Goal: Task Accomplishment & Management: Use online tool/utility

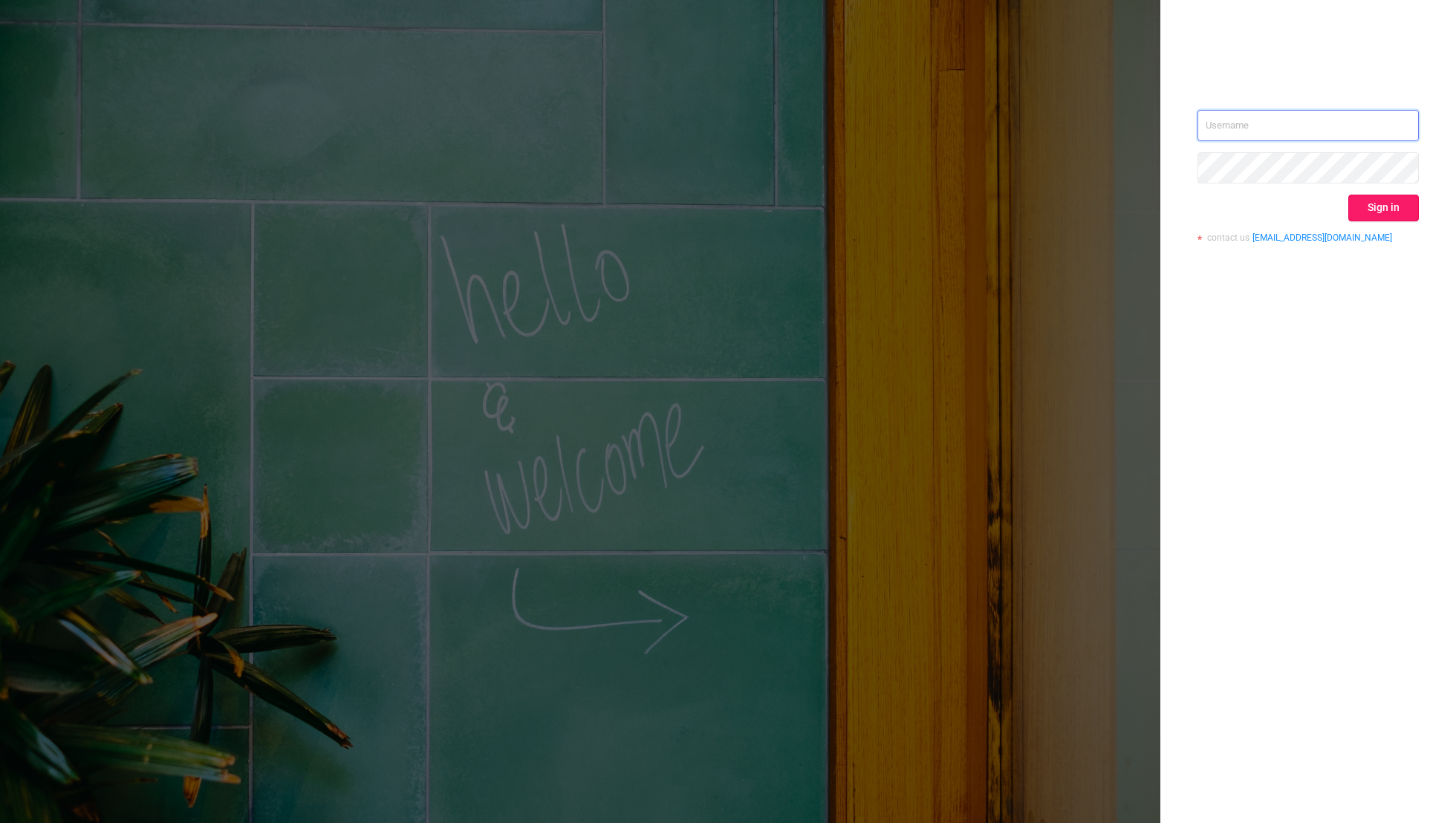
type input "[EMAIL_ADDRESS][DOMAIN_NAME]"
click at [1378, 206] on button "Sign in" at bounding box center [1383, 208] width 71 height 27
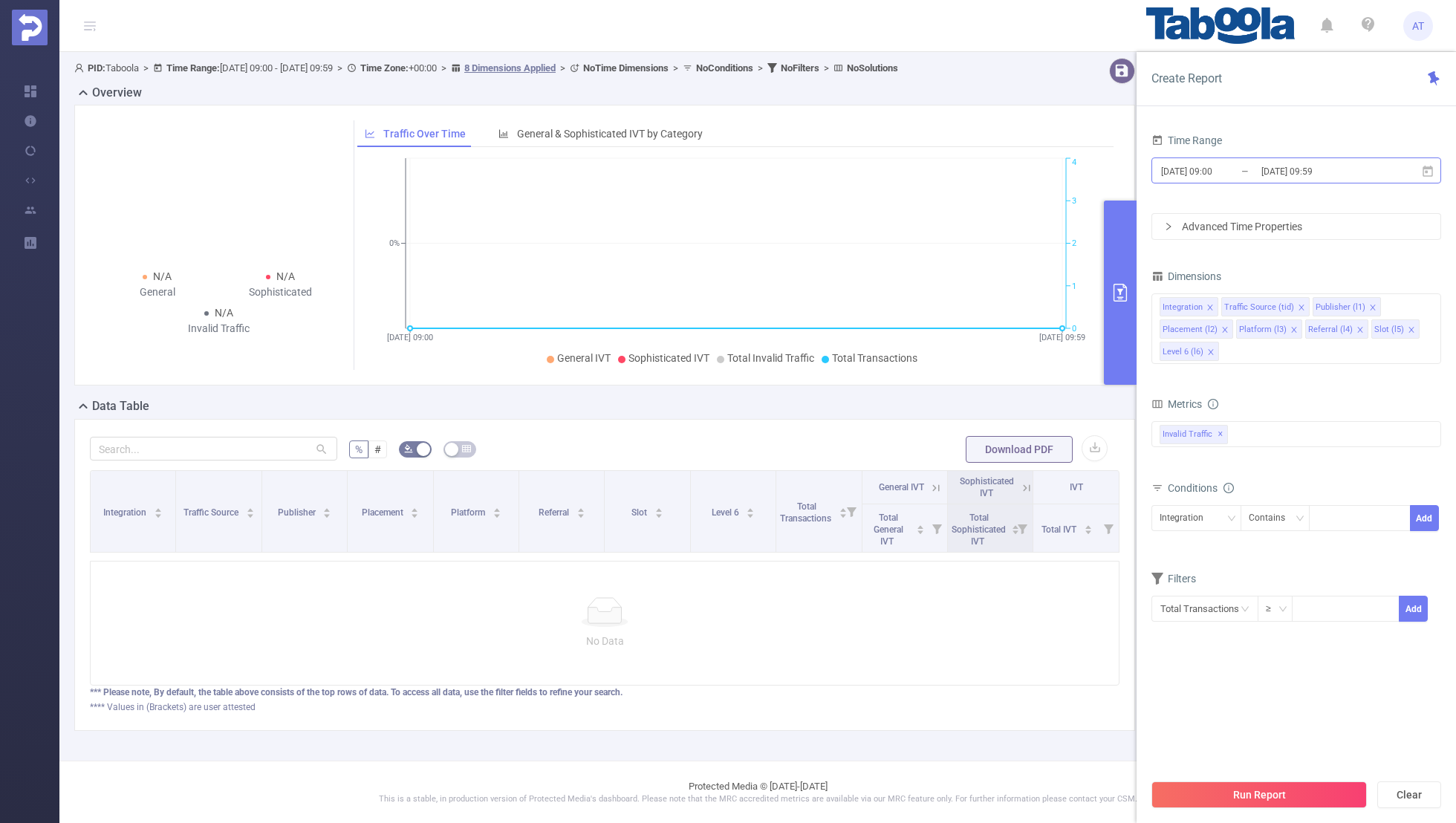
click at [1243, 172] on input "[DATE] 09:00" at bounding box center [1219, 171] width 120 height 20
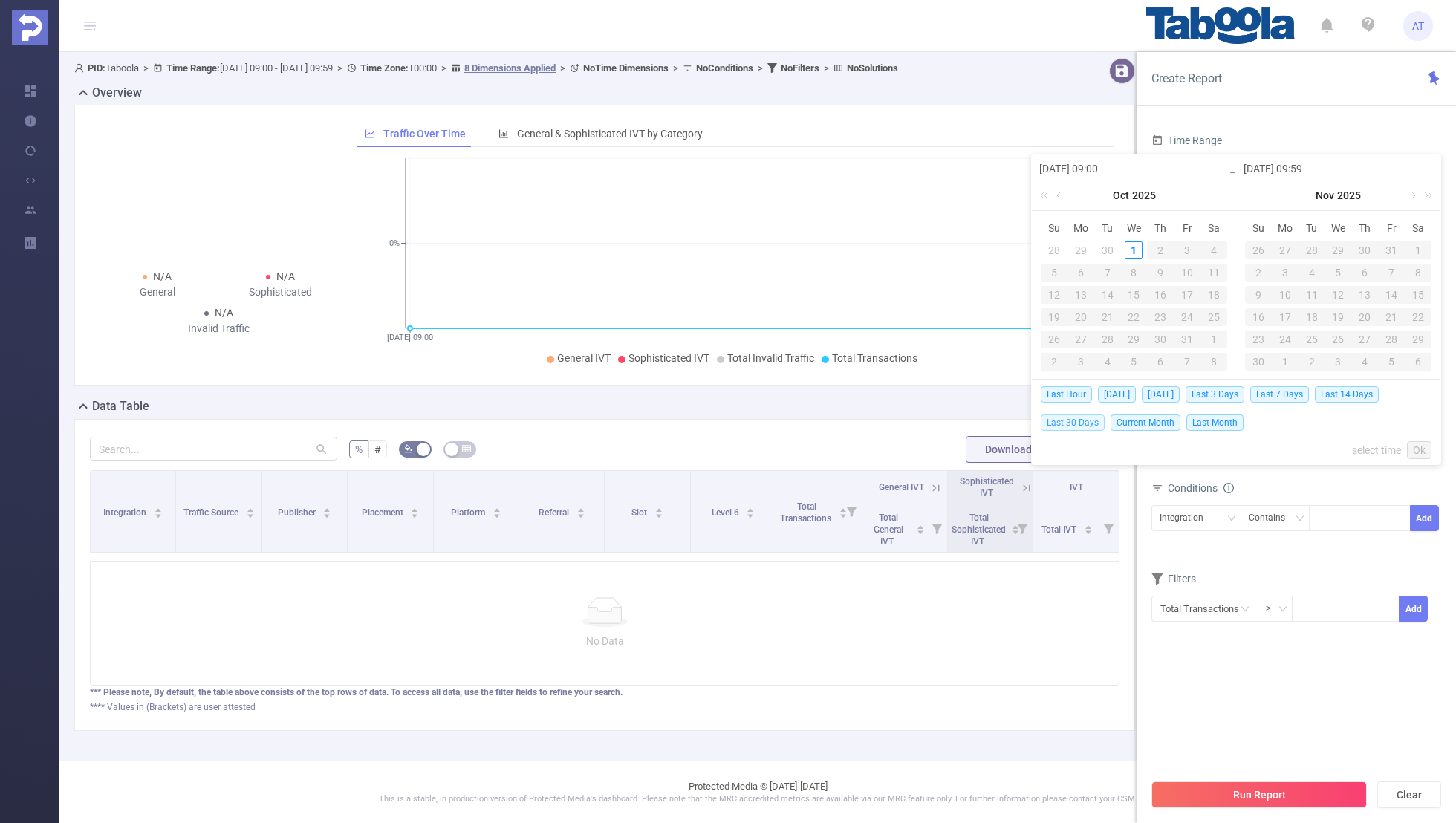
click at [1080, 419] on span "Last 30 Days" at bounding box center [1072, 422] width 64 height 17
type input "[DATE] 00:00"
type input "[DATE] 23:59"
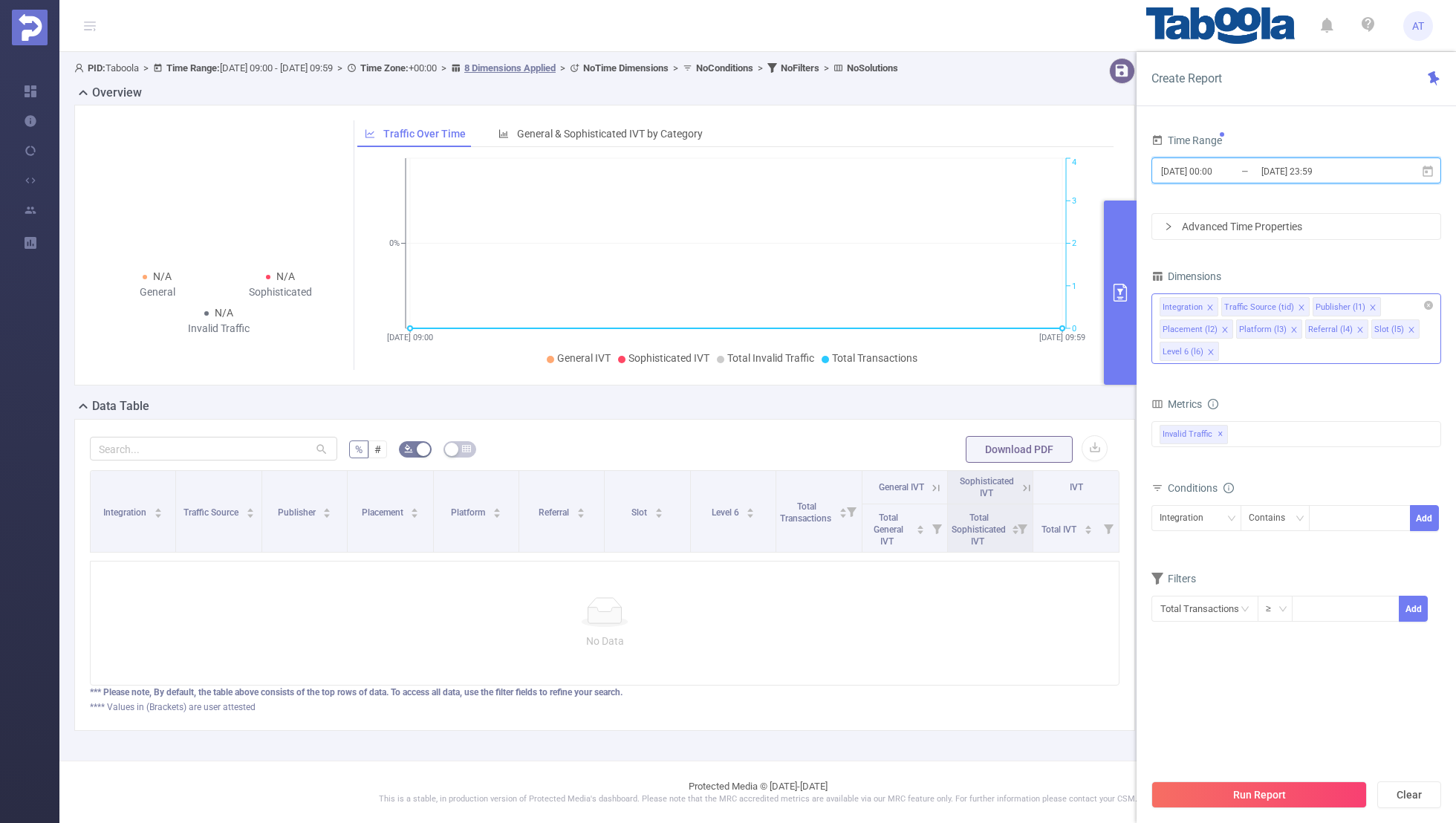
click at [1206, 305] on icon "icon: close" at bounding box center [1210, 307] width 8 height 8
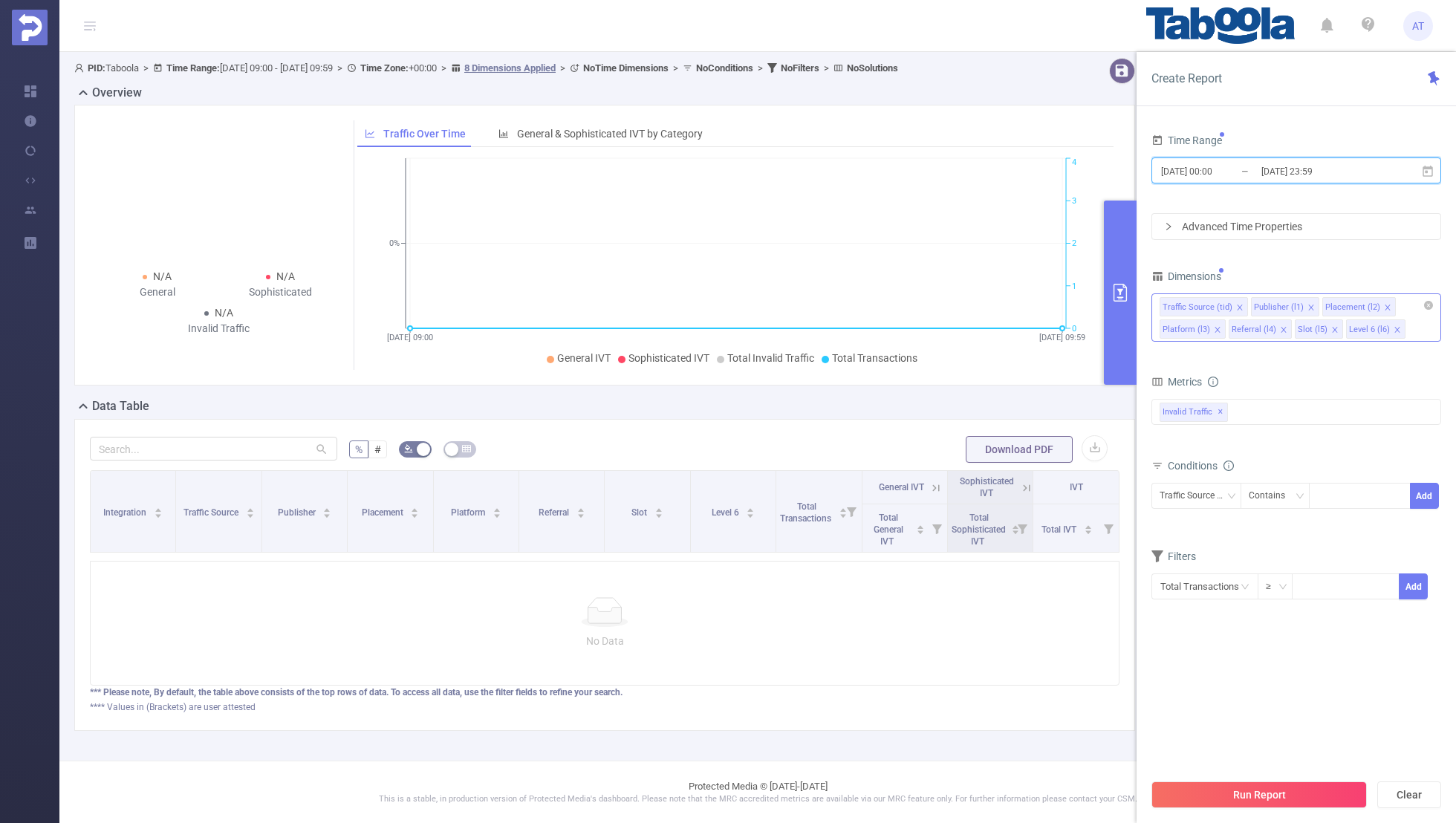
click at [1236, 305] on icon "icon: close" at bounding box center [1240, 307] width 8 height 8
click at [1292, 305] on icon "icon: close" at bounding box center [1295, 307] width 8 height 8
click at [1286, 305] on icon "icon: close" at bounding box center [1288, 307] width 5 height 5
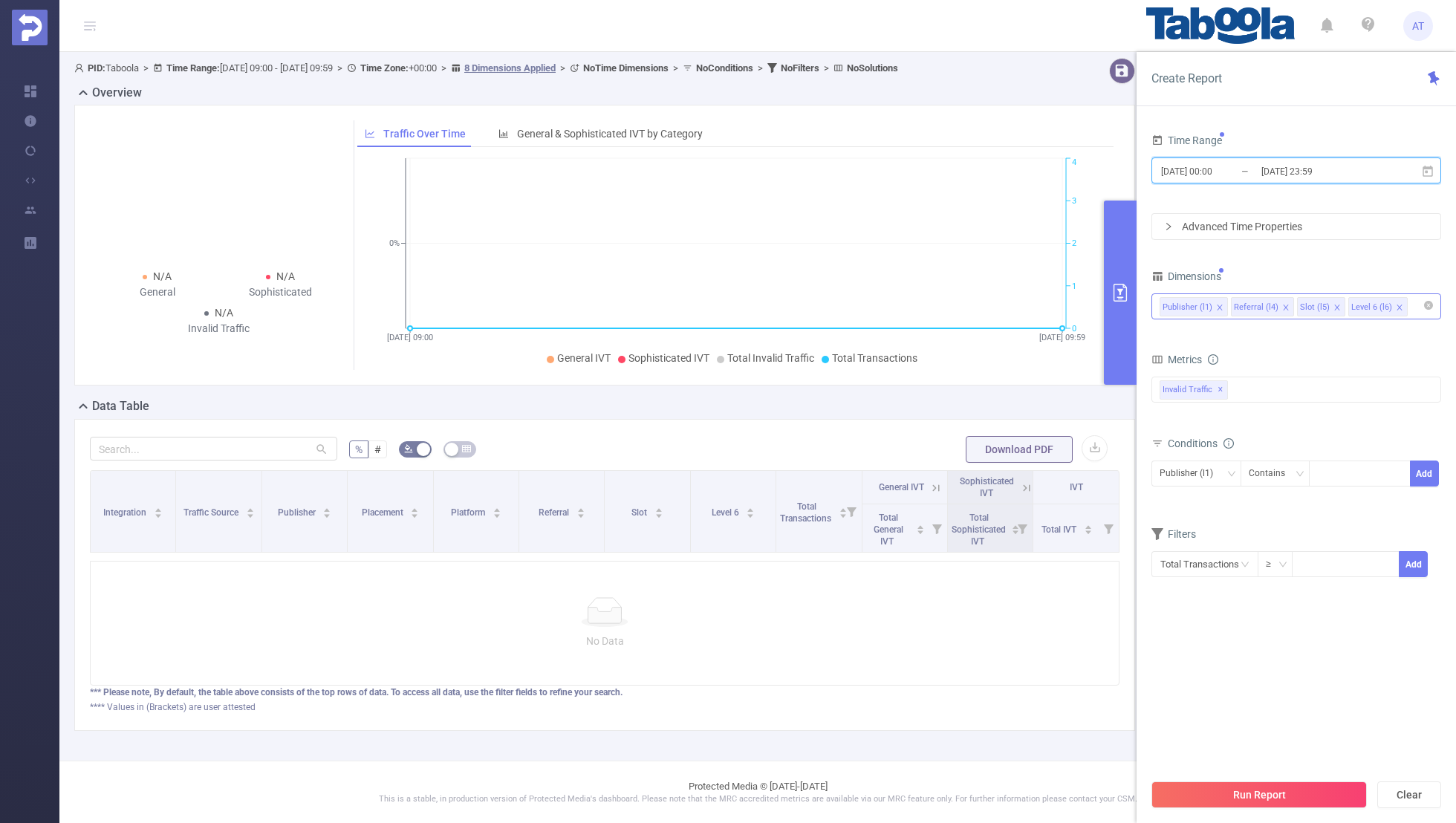
click at [1282, 305] on icon "icon: close" at bounding box center [1285, 307] width 5 height 5
click at [1267, 306] on icon "icon: close" at bounding box center [1270, 307] width 8 height 8
click at [1282, 268] on div "Dimensions" at bounding box center [1296, 278] width 290 height 24
click at [1335, 474] on div at bounding box center [1359, 473] width 86 height 24
paste input "purseindex"
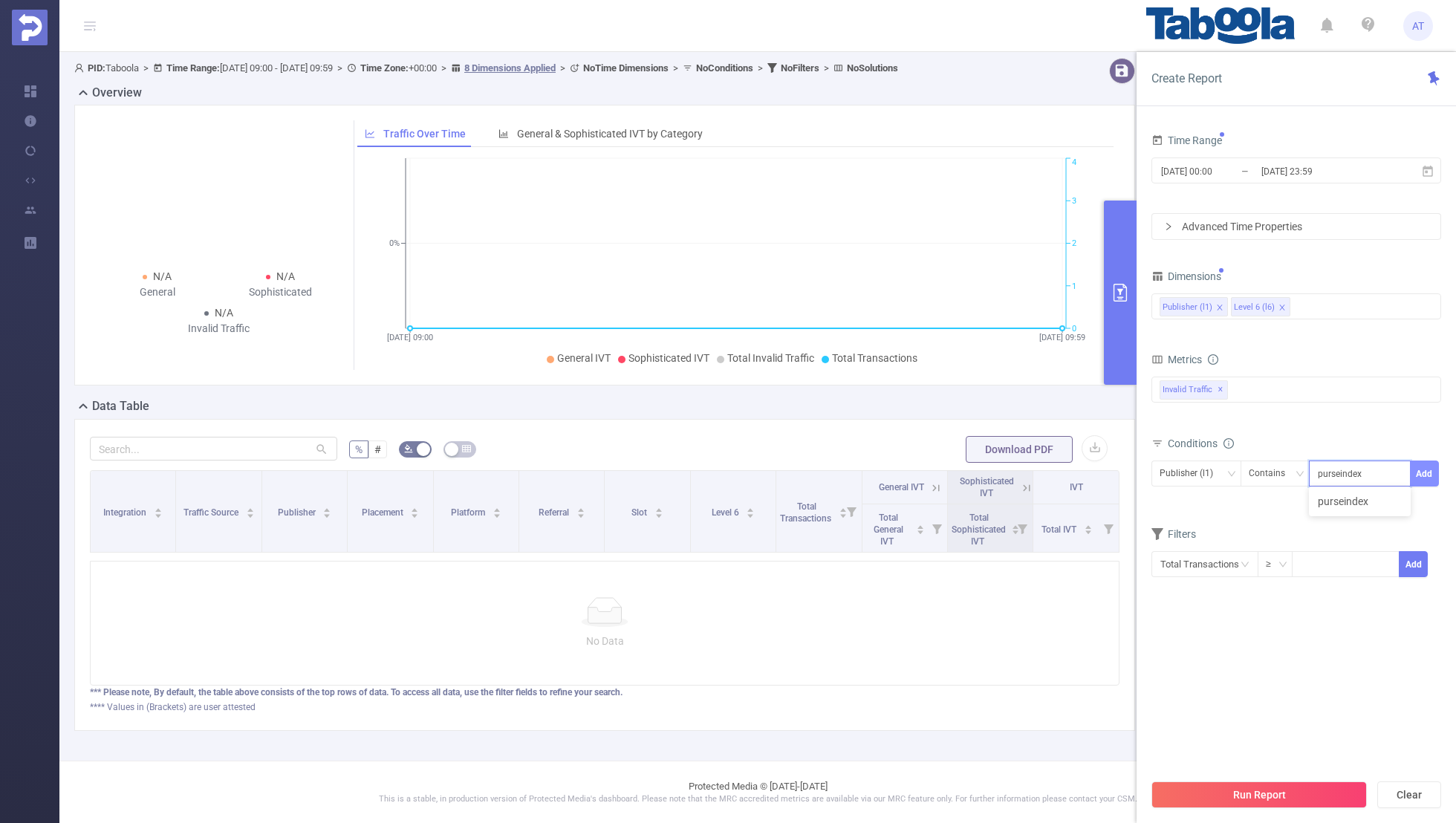
type input "purseindex"
click at [1425, 475] on button "Add" at bounding box center [1424, 474] width 29 height 26
click at [1322, 545] on form "Dimensions Publisher (l1) Level 6 (l6) Metrics bp_total bp_adult bp_arms bp_cri…" at bounding box center [1296, 444] width 290 height 356
click at [1283, 172] on input "[DATE] 23:59" at bounding box center [1320, 171] width 120 height 20
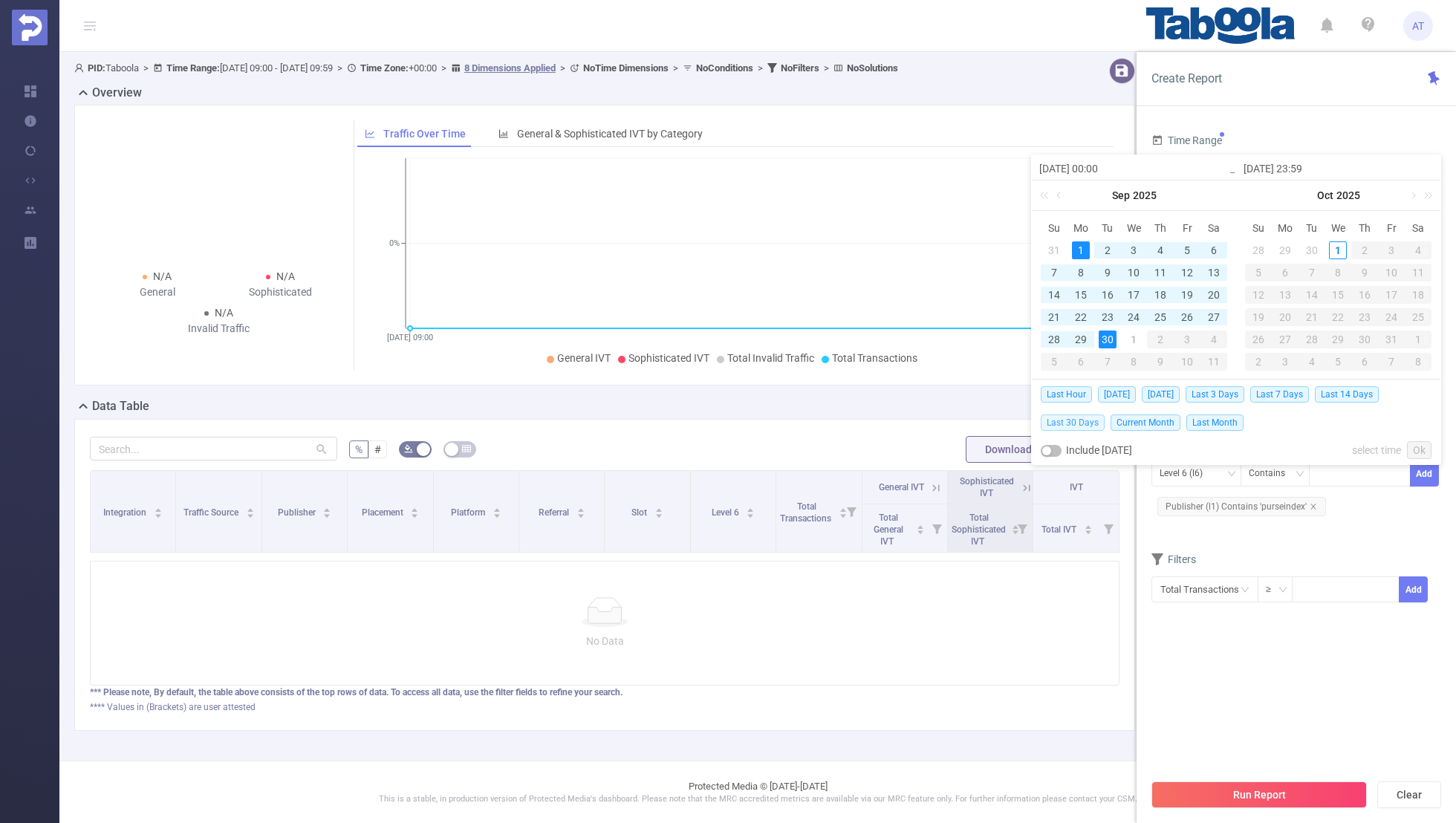
click at [1080, 423] on span "Last 30 Days" at bounding box center [1072, 422] width 64 height 17
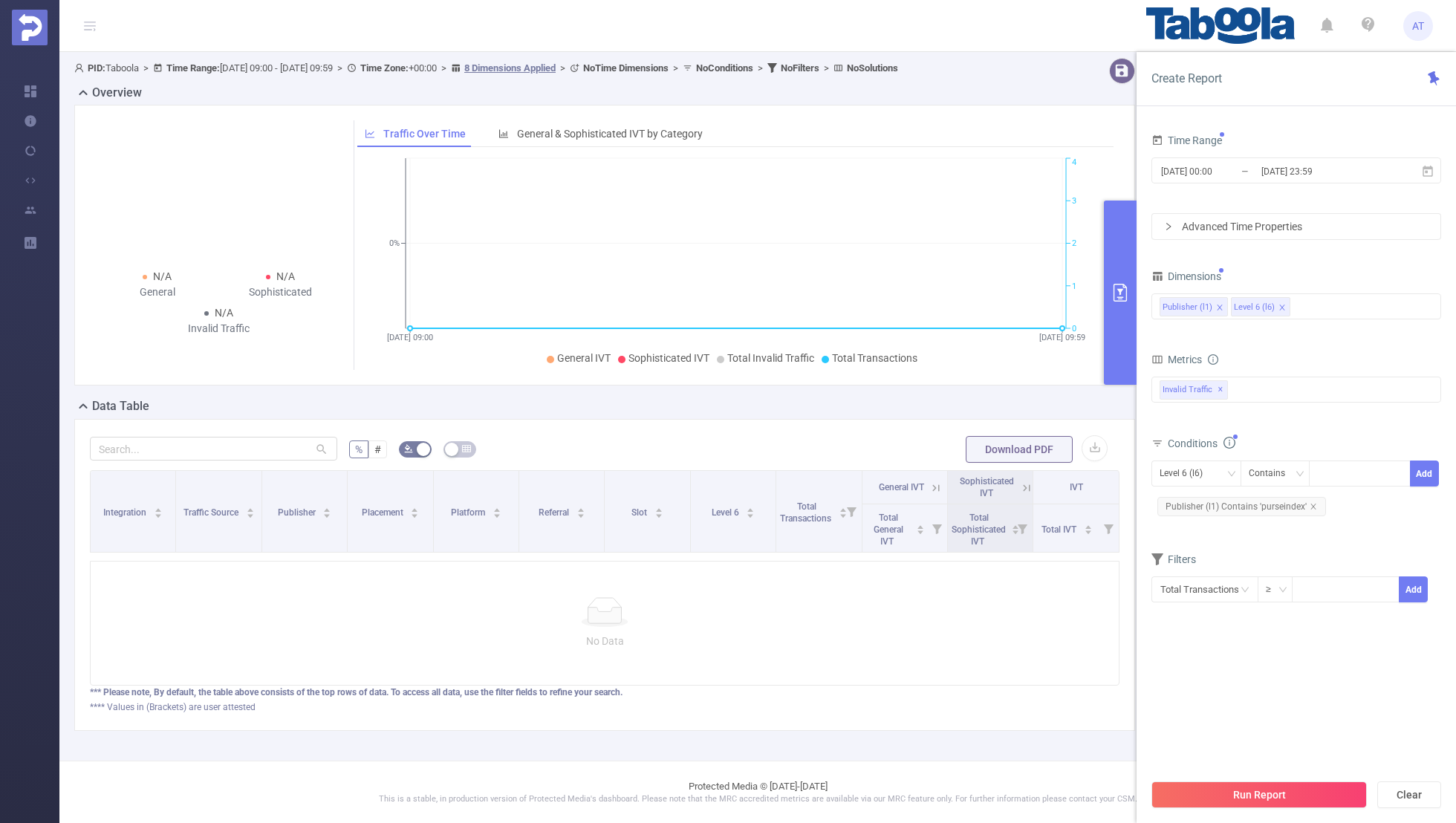
click at [1203, 699] on section "Time Range [DATE] 00:00 _ [DATE] 23:59 Advanced Time Properties Dimensions Publ…" at bounding box center [1296, 450] width 290 height 641
click at [1263, 791] on button "Run Report" at bounding box center [1259, 794] width 216 height 27
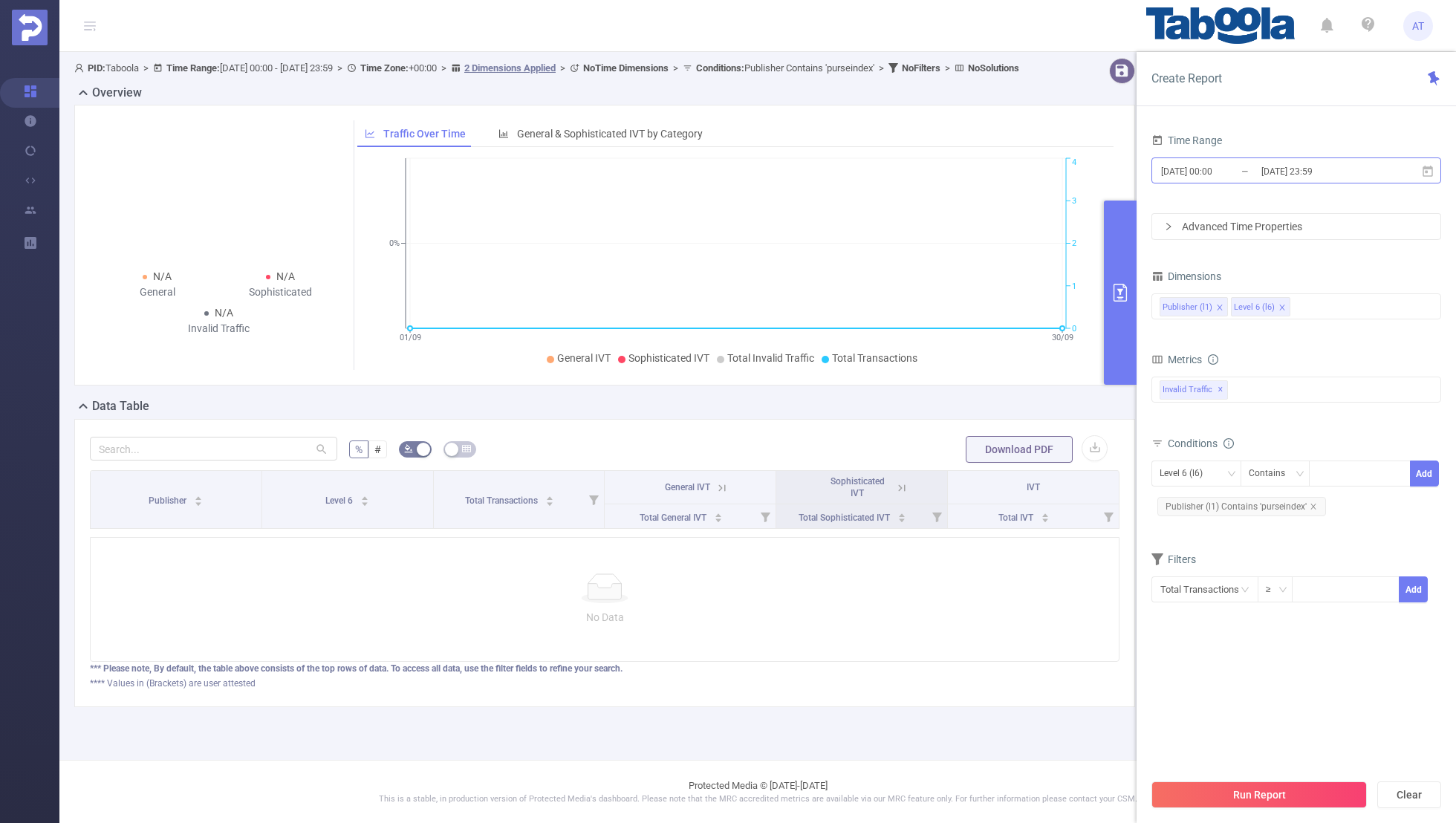
click at [1247, 168] on input "[DATE] 00:00" at bounding box center [1219, 171] width 120 height 20
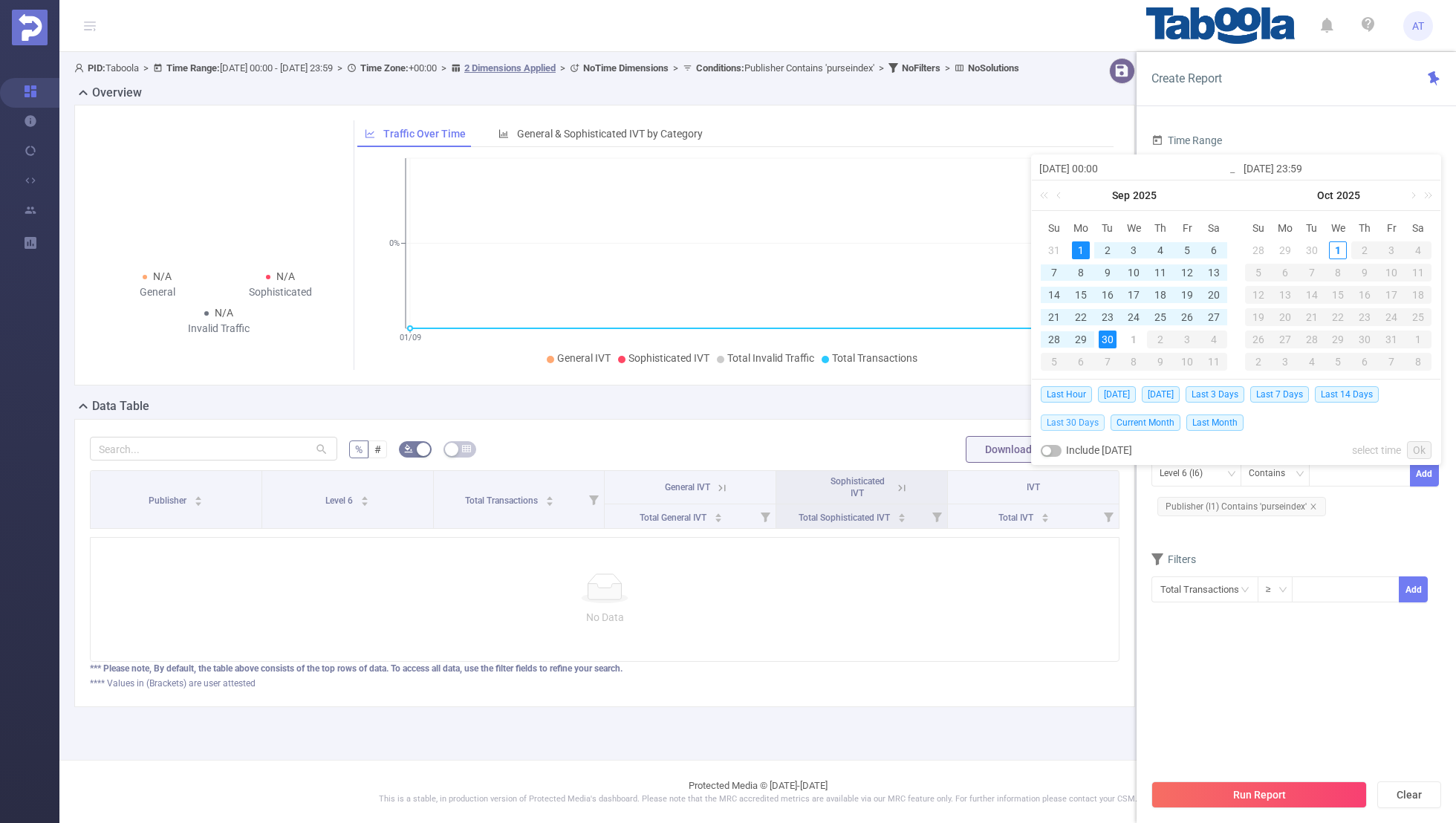
click at [1081, 422] on span "Last 30 Days" at bounding box center [1072, 422] width 64 height 17
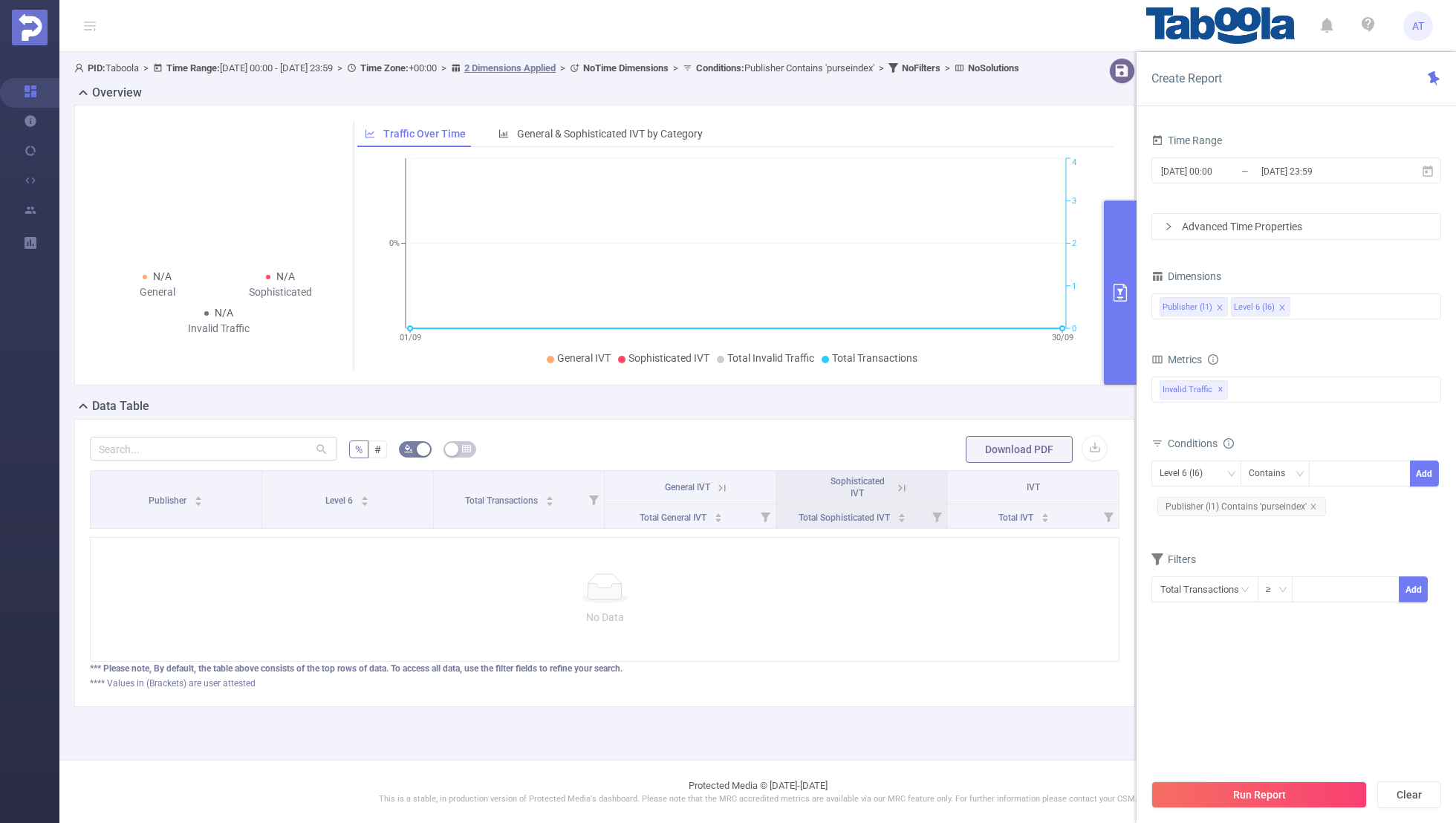
click at [1203, 638] on section "Time Range [DATE] 00:00 _ [DATE] 23:59 Advanced Time Properties Dimensions Publ…" at bounding box center [1296, 450] width 290 height 641
click at [1242, 799] on button "Run Report" at bounding box center [1259, 794] width 216 height 27
